Goal: Task Accomplishment & Management: Manage account settings

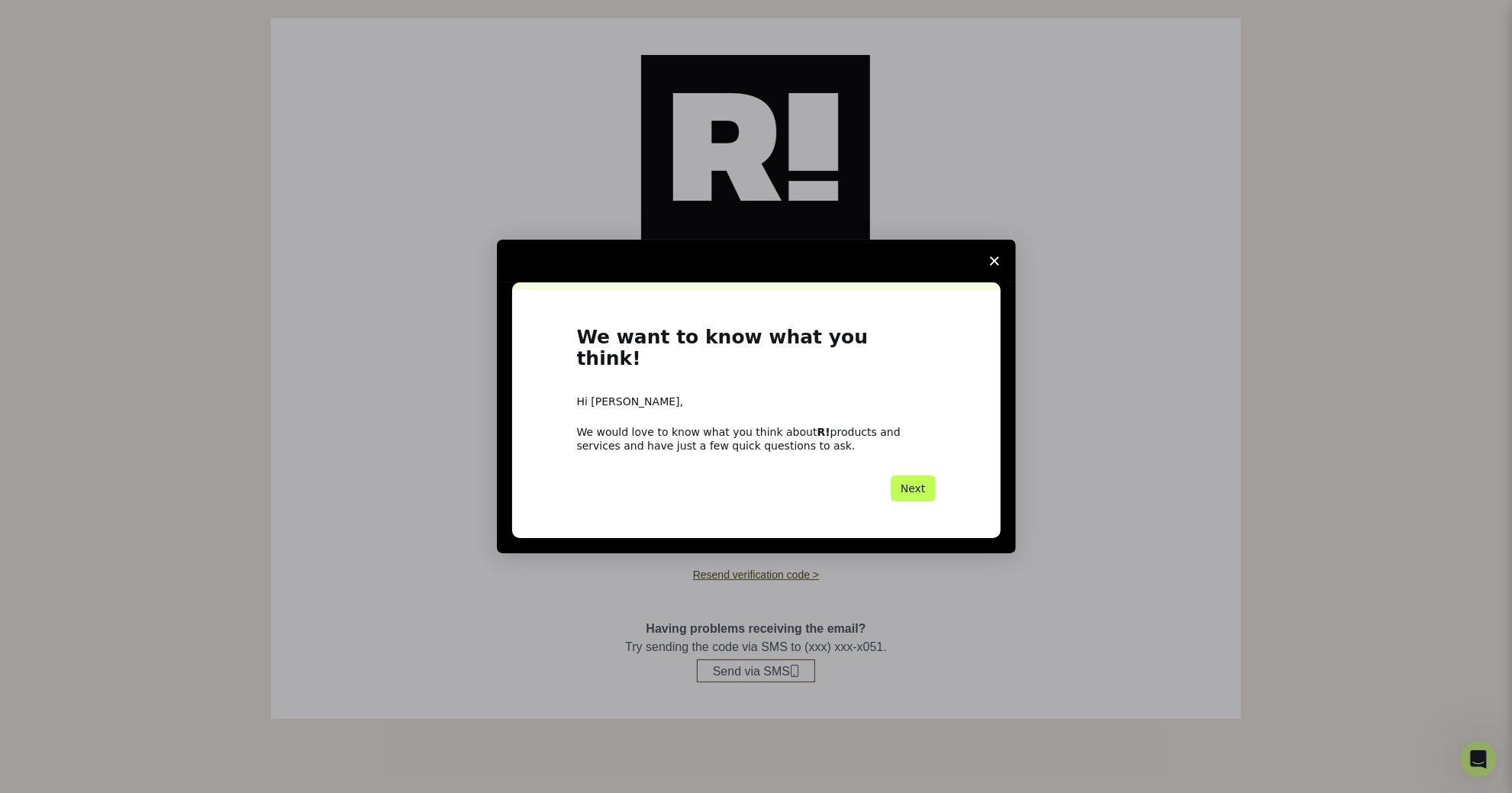
click at [900, 486] on button "Next" at bounding box center [912, 489] width 45 height 26
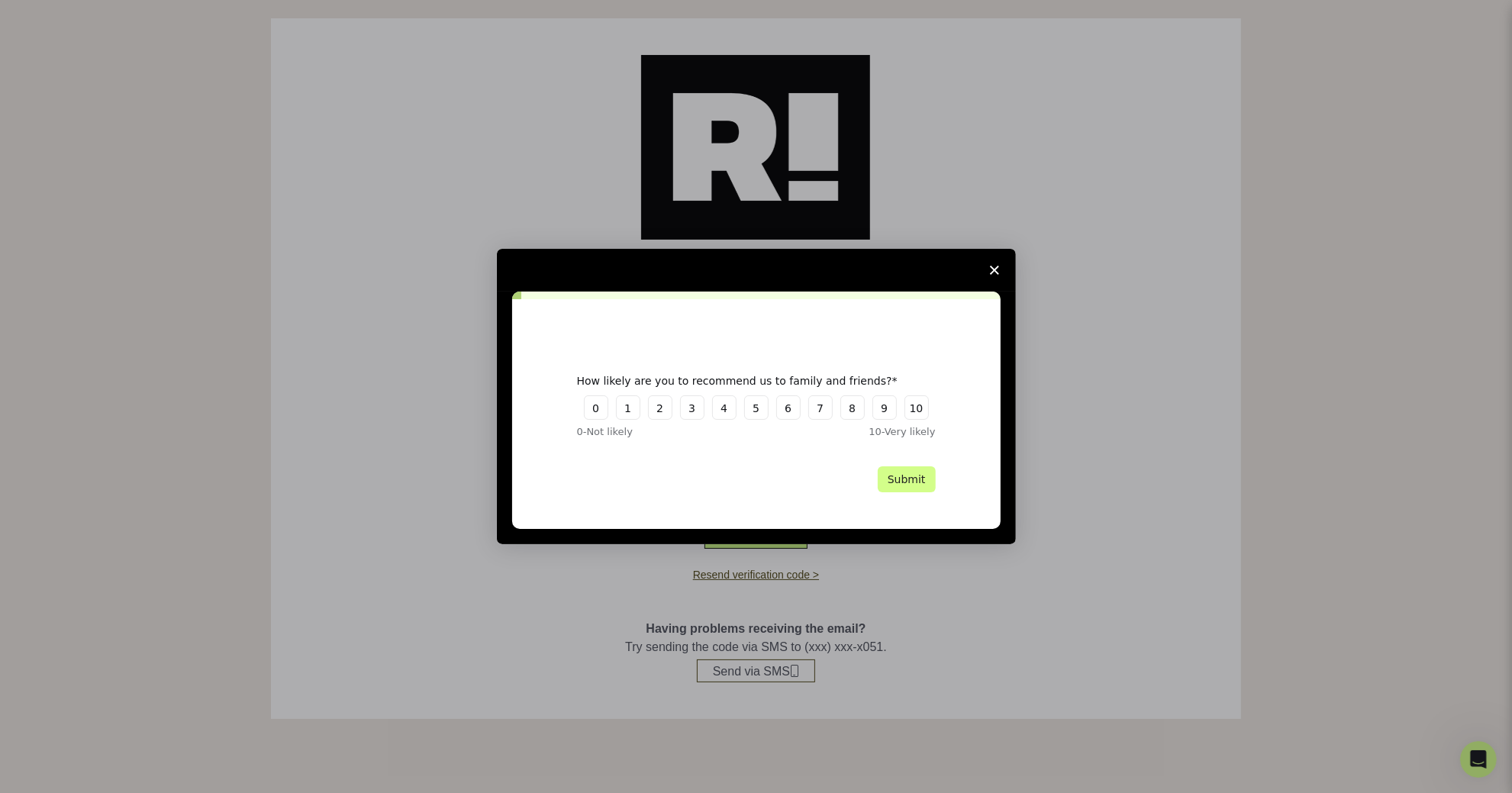
click at [993, 270] on polygon "Close survey" at bounding box center [994, 270] width 9 height 9
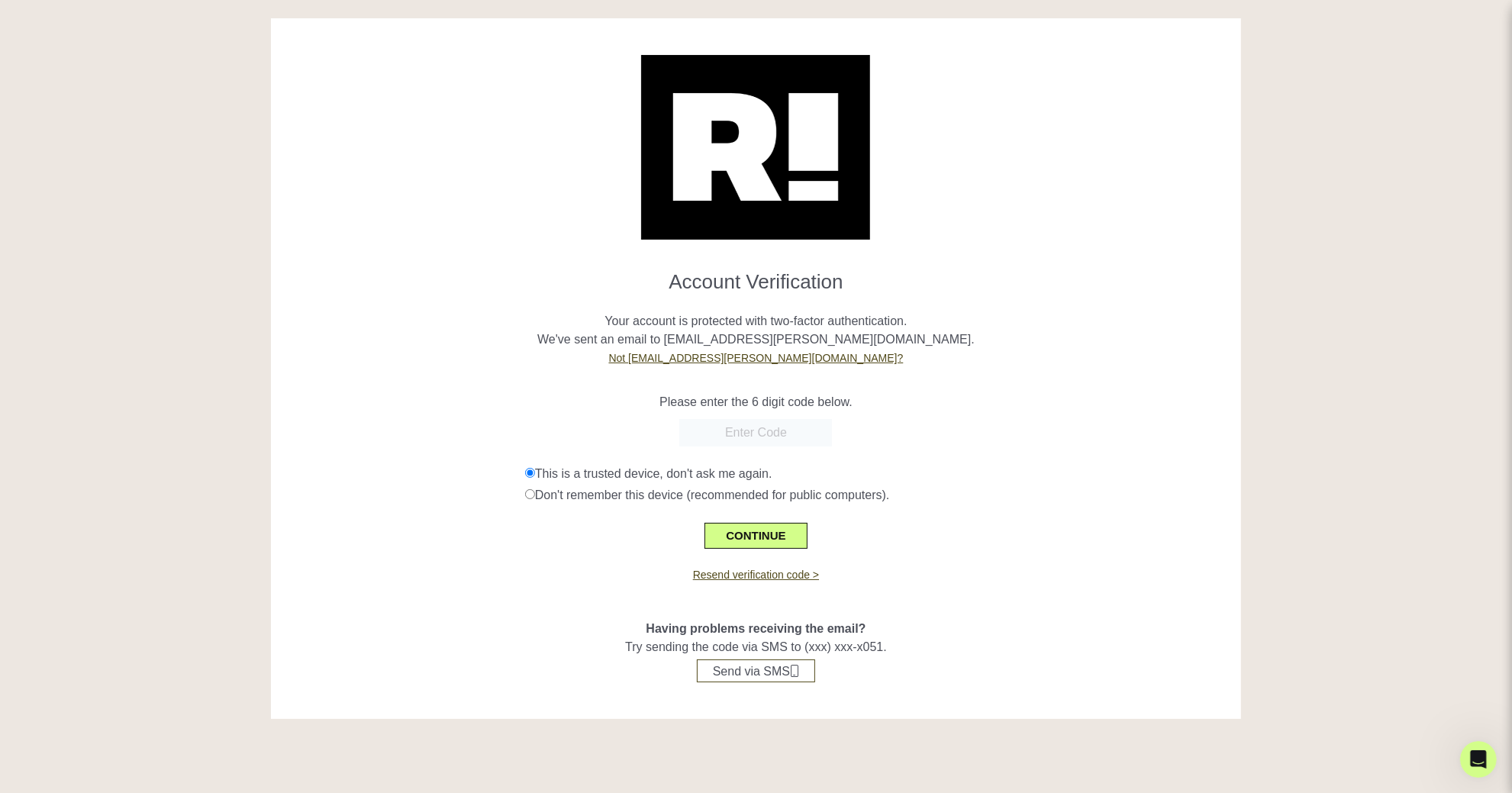
click at [766, 443] on input "text" at bounding box center [755, 433] width 152 height 27
paste input "996223"
type input "996223"
click at [771, 523] on button "CONTINUE" at bounding box center [756, 536] width 102 height 26
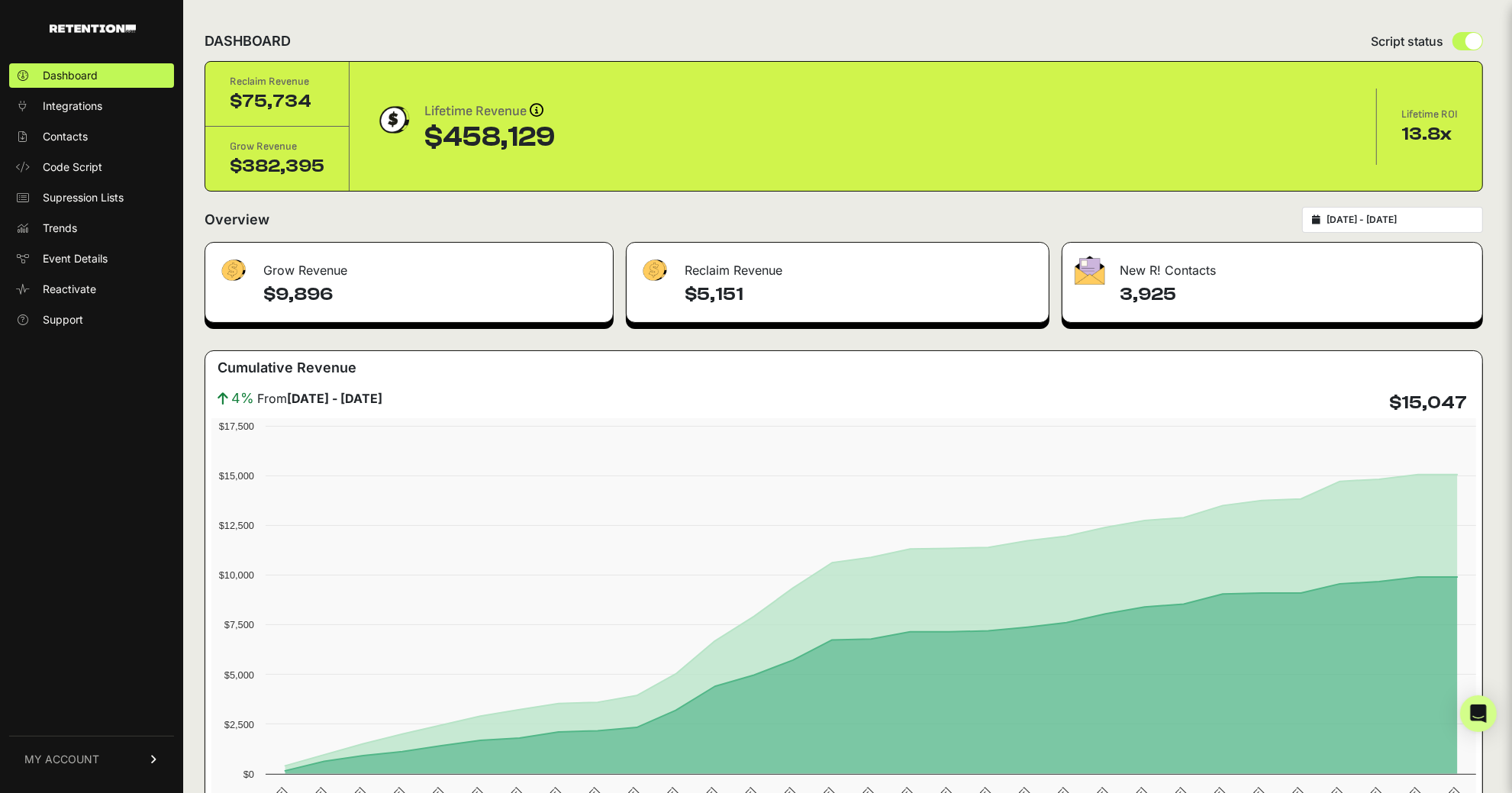
click at [87, 748] on link "MY ACCOUNT" at bounding box center [91, 758] width 165 height 46
click at [91, 617] on span "Account Details" at bounding box center [82, 617] width 78 height 15
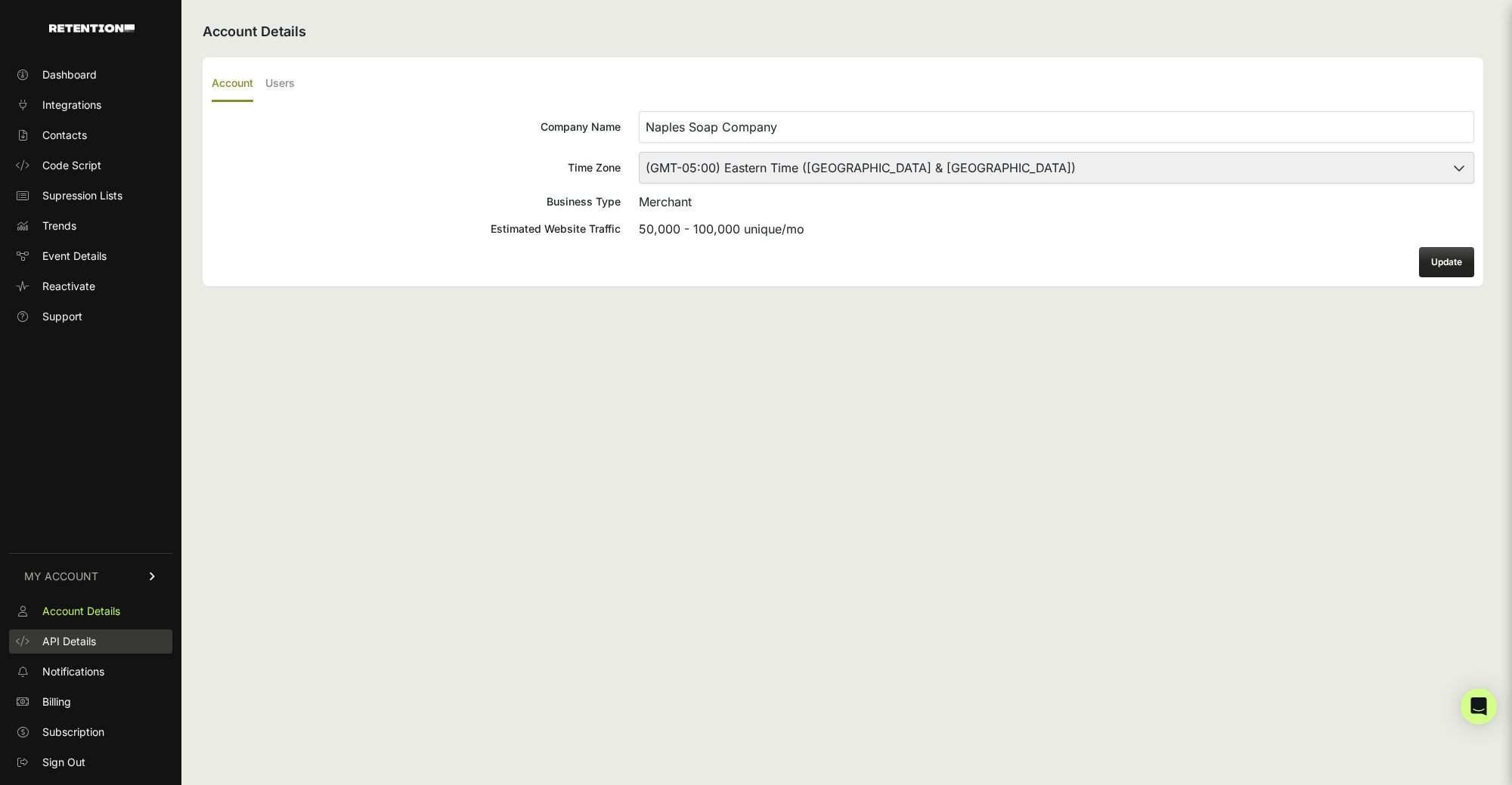
click at [69, 641] on span "API Details" at bounding box center [69, 642] width 53 height 15
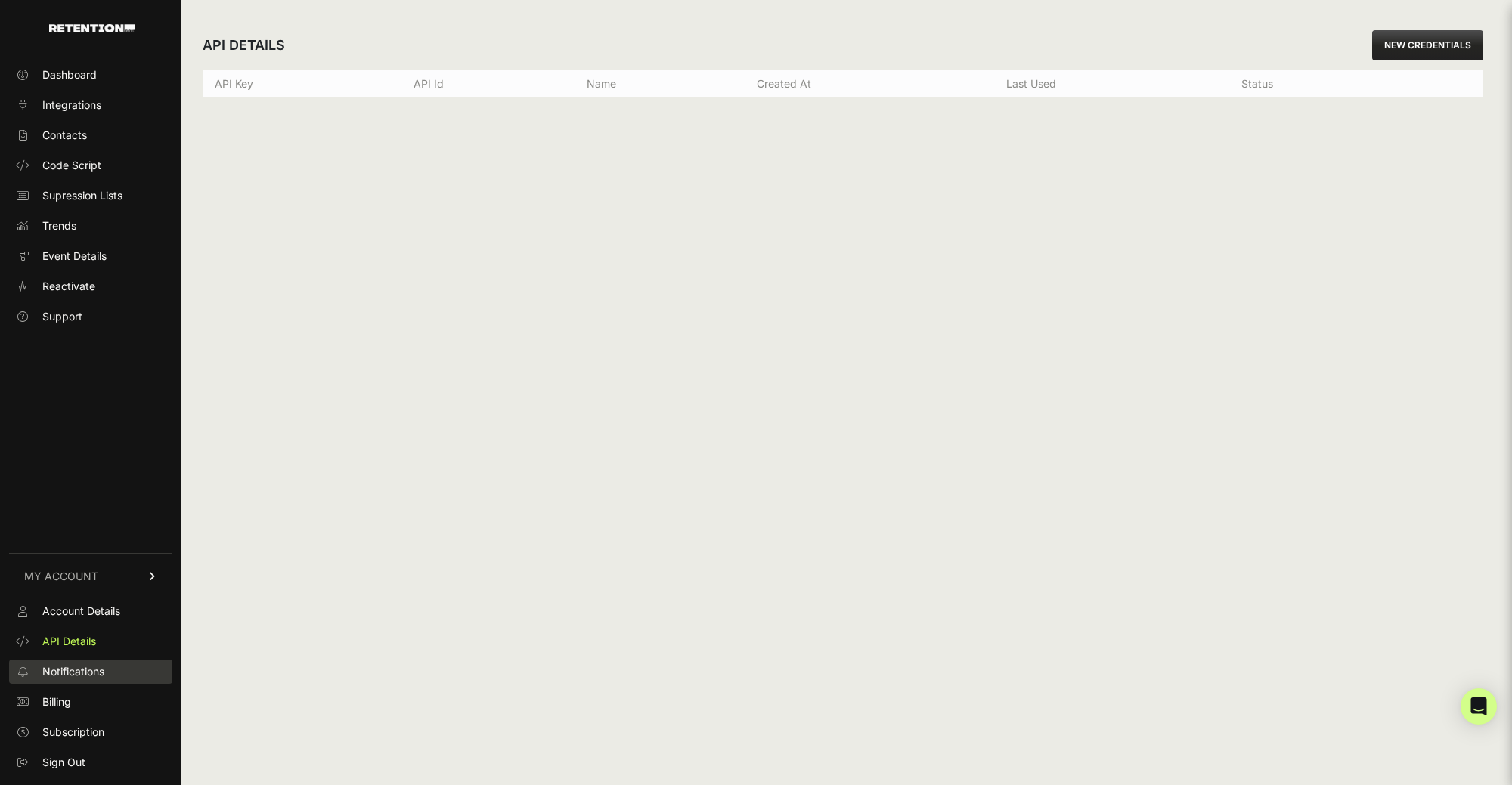
drag, startPoint x: 0, startPoint y: 0, endPoint x: 72, endPoint y: 665, distance: 668.9
click at [72, 665] on span "Notifications" at bounding box center [73, 671] width 62 height 15
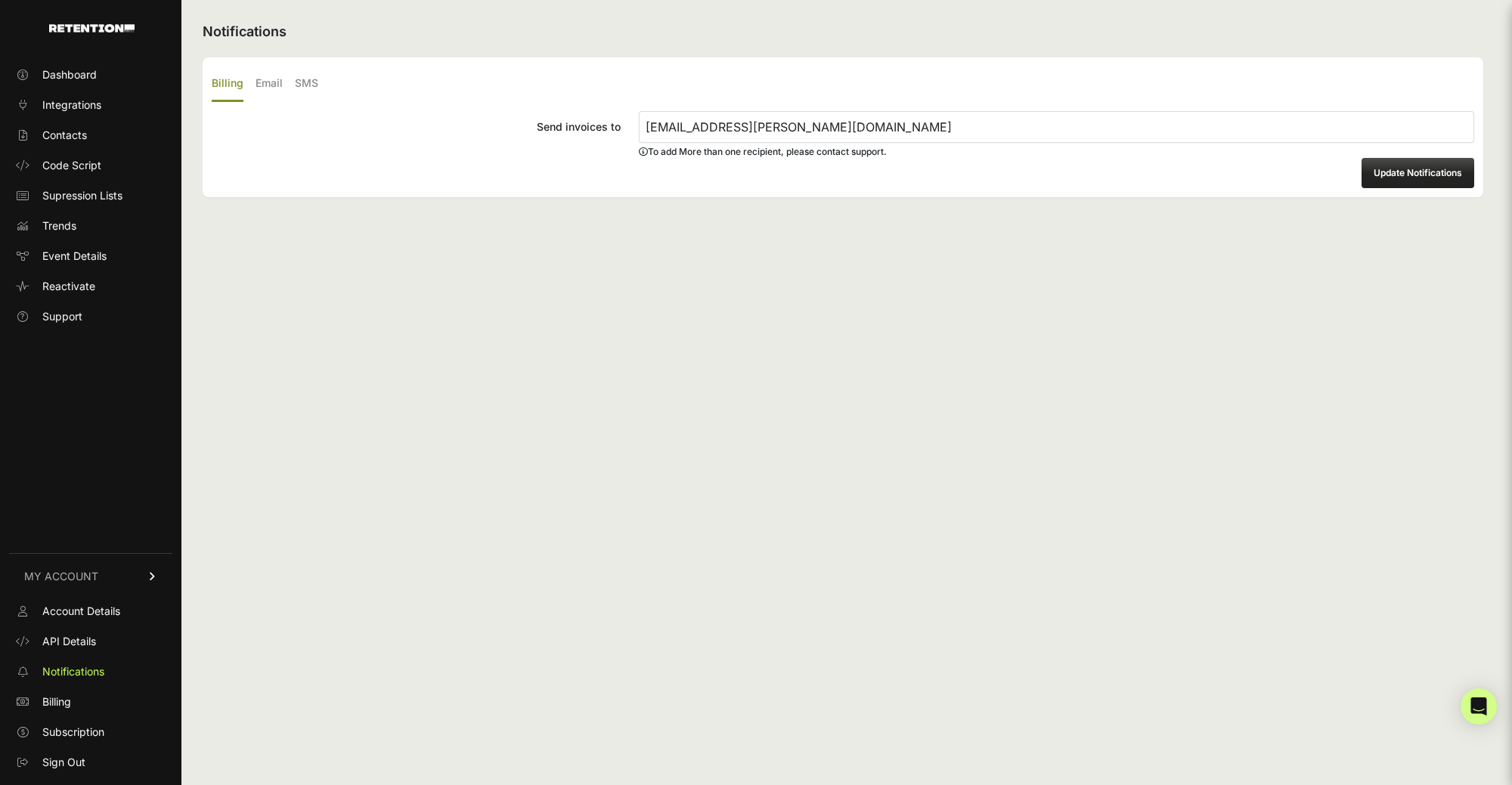
click at [74, 702] on link "Billing" at bounding box center [90, 701] width 163 height 24
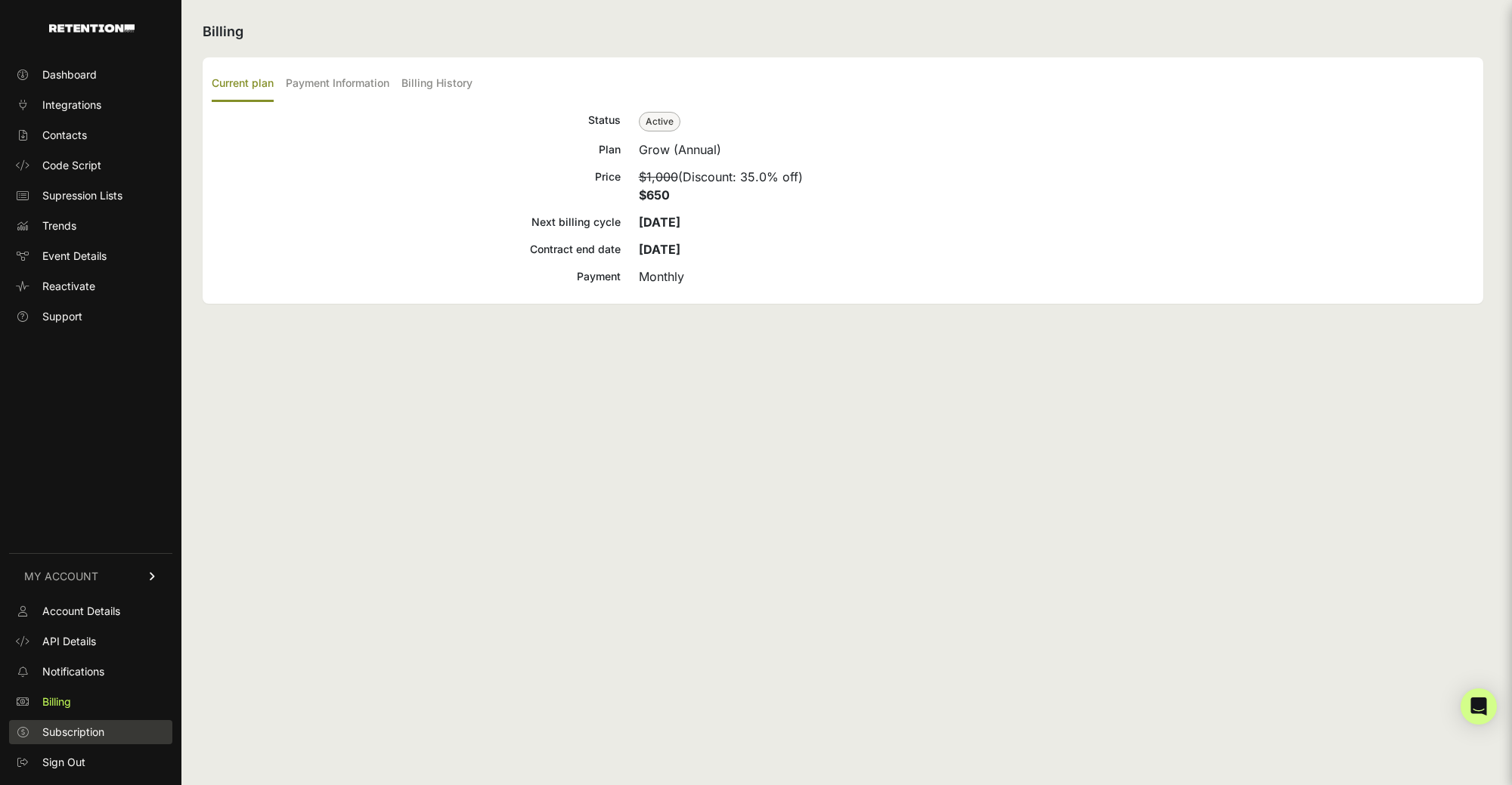
click at [83, 731] on span "Subscription" at bounding box center [73, 732] width 62 height 15
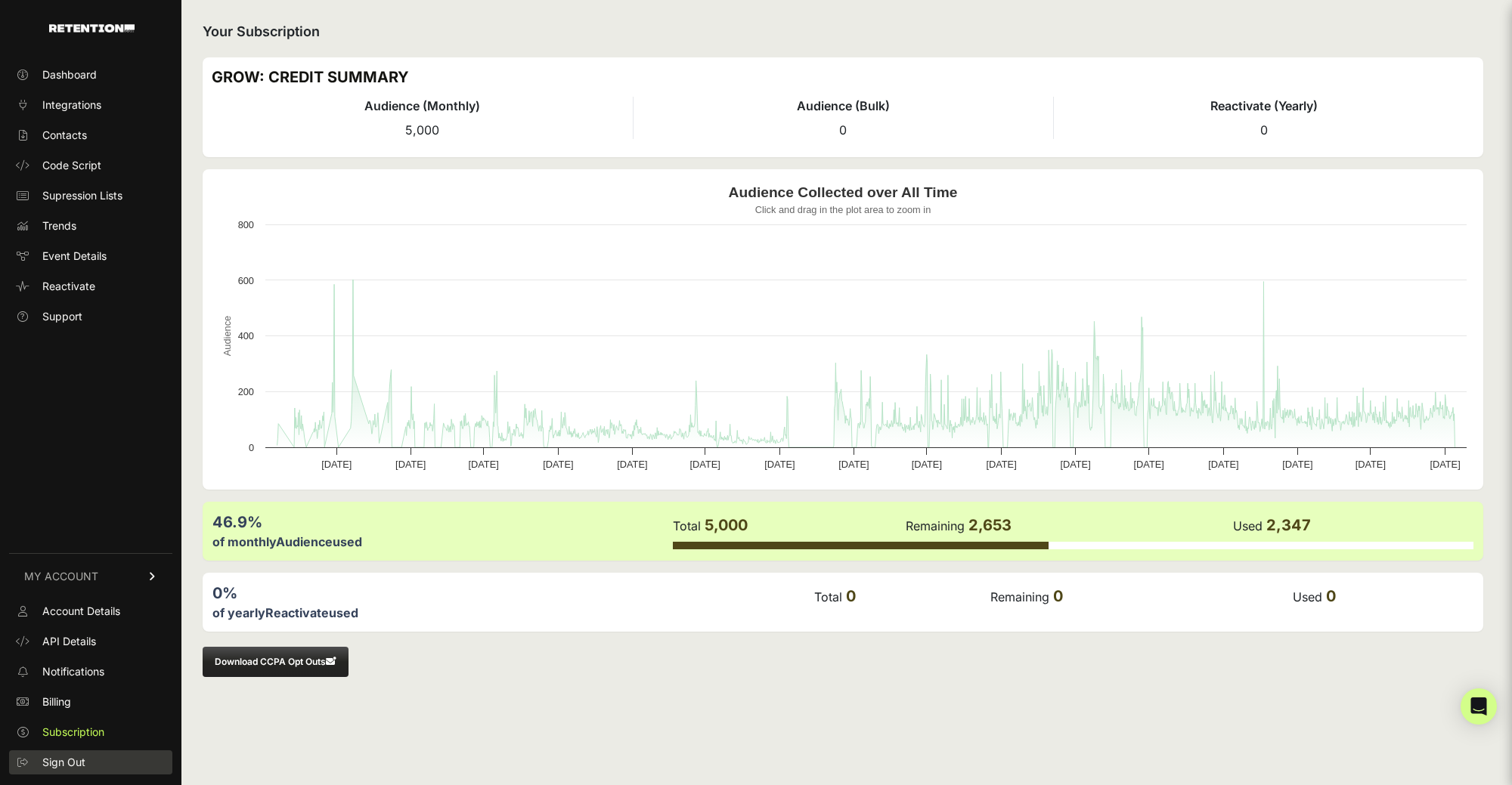
click at [79, 760] on span "Sign Out" at bounding box center [64, 762] width 43 height 15
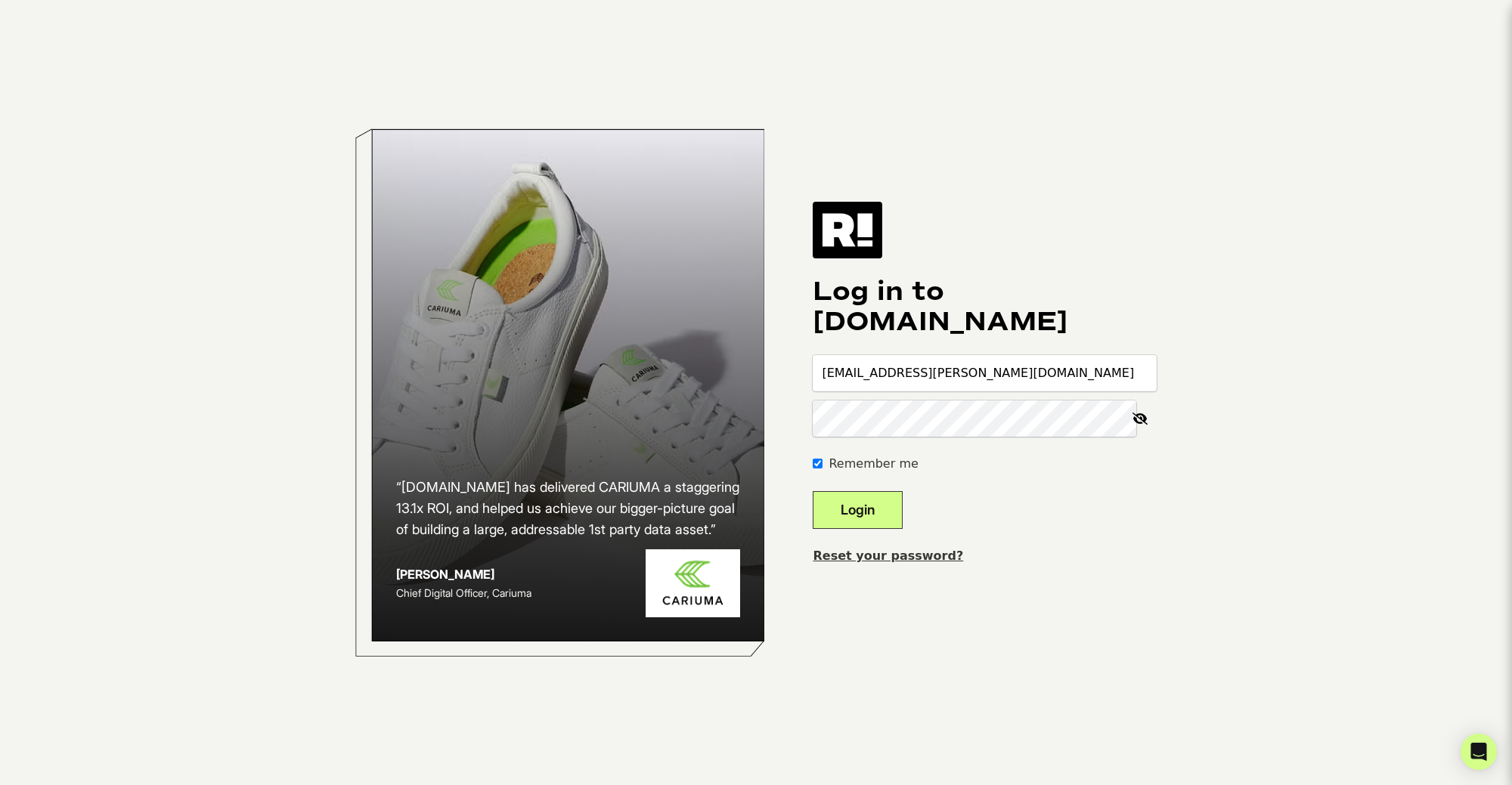
click at [964, 369] on input "jwhall3@cox.net" at bounding box center [984, 374] width 344 height 36
drag, startPoint x: 988, startPoint y: 370, endPoint x: 582, endPoint y: 374, distance: 406.0
click at [582, 374] on div "“Retention.com has delivered CARIUMA a staggering 13.1x ROI, and helped us achi…" at bounding box center [756, 392] width 862 height 785
type input "marketing@gulfarium.com"
click at [1144, 418] on icon at bounding box center [1139, 419] width 33 height 36
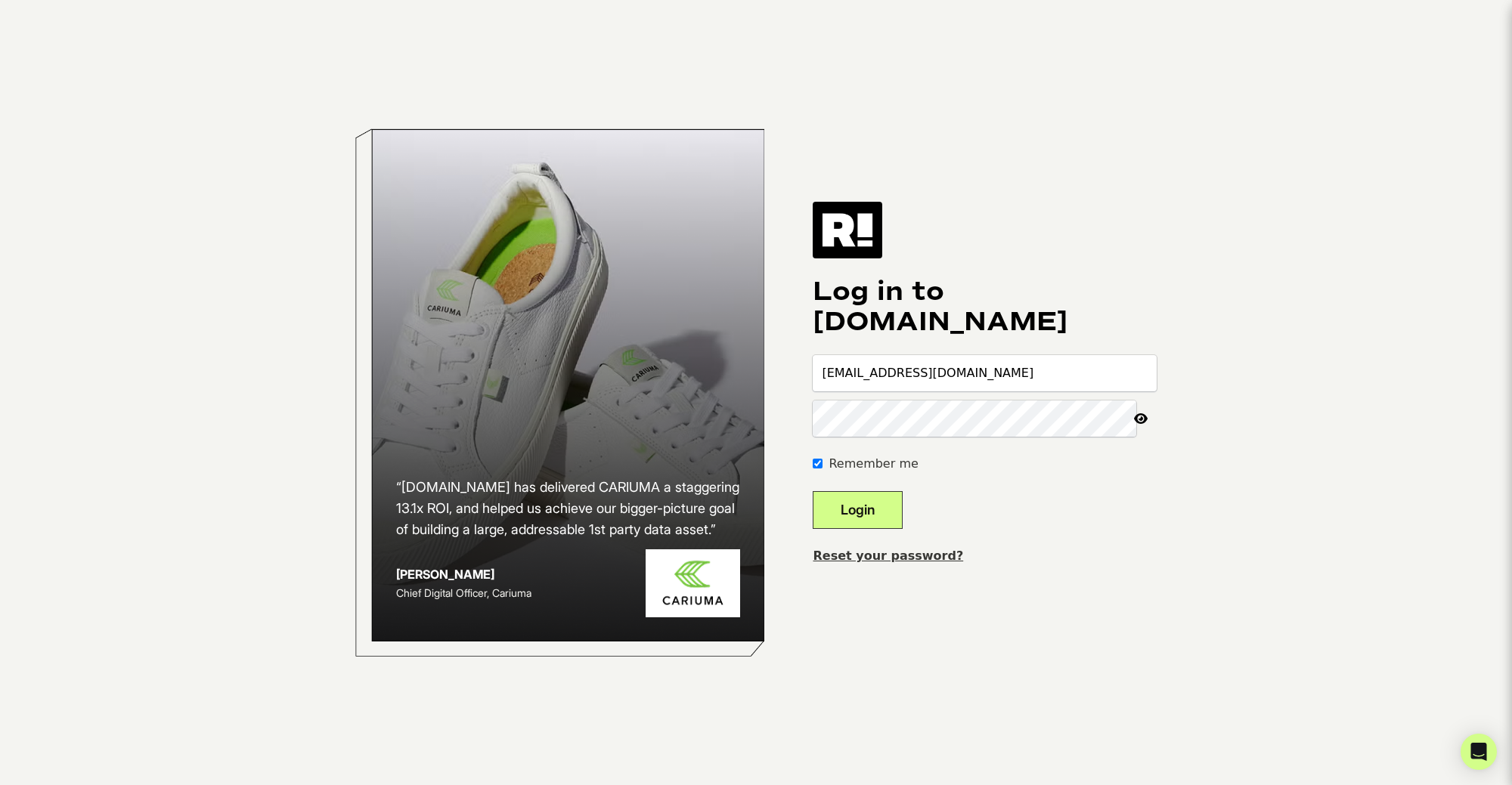
click at [890, 499] on button "Login" at bounding box center [858, 510] width 90 height 38
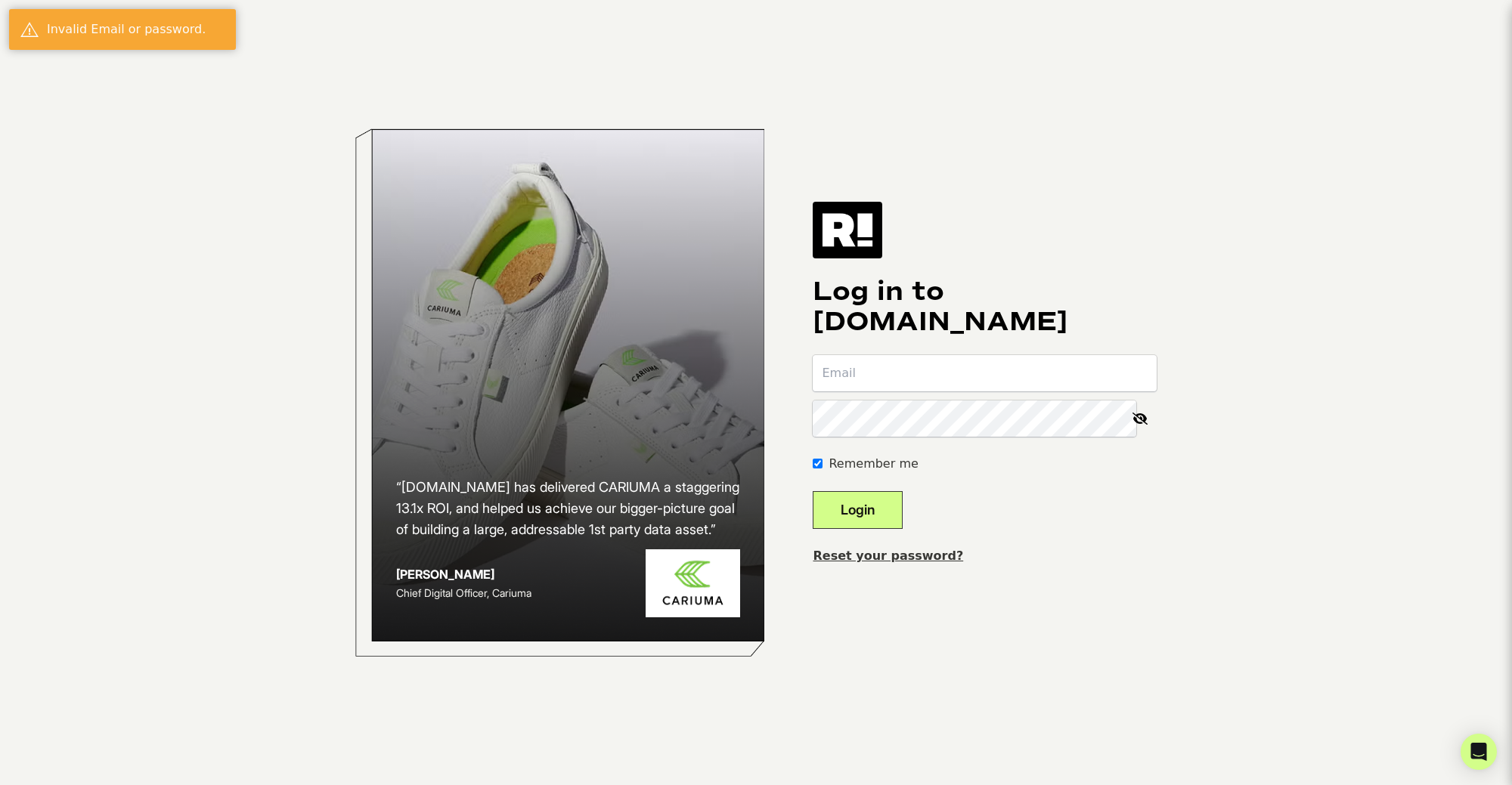
type input "[EMAIL_ADDRESS][PERSON_NAME][DOMAIN_NAME]"
